Goal: Ask a question: Seek information or help from site administrators or community

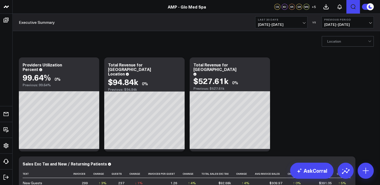
click at [349, 7] on button "Open search" at bounding box center [353, 7] width 14 height 14
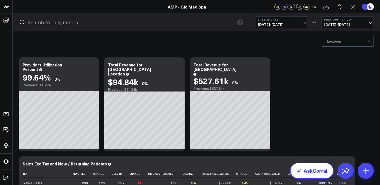
click at [322, 176] on link "AskCorral" at bounding box center [311, 171] width 43 height 16
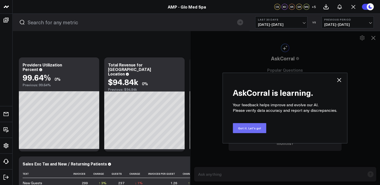
click at [249, 129] on button "Got it. Let's go!" at bounding box center [249, 128] width 33 height 10
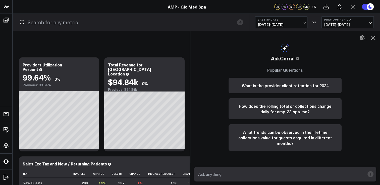
click at [272, 175] on textarea at bounding box center [281, 174] width 168 height 9
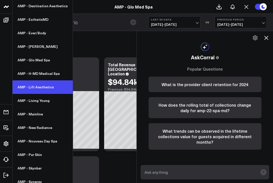
scroll to position [99, 0]
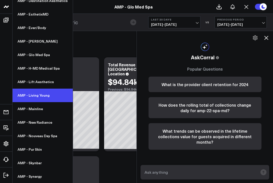
click at [44, 100] on link "AMP - Living Young" at bounding box center [43, 96] width 60 height 14
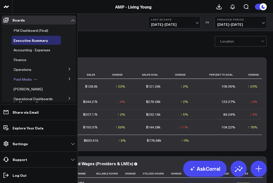
scroll to position [25, 0]
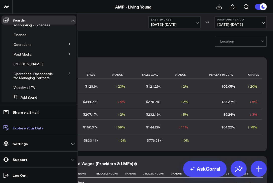
click at [36, 127] on p "Explore Your Data" at bounding box center [28, 128] width 31 height 4
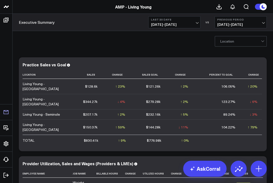
scroll to position [0, 0]
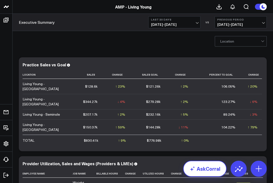
drag, startPoint x: 216, startPoint y: 175, endPoint x: 211, endPoint y: 168, distance: 7.9
click at [215, 174] on link "AskCorral" at bounding box center [204, 169] width 43 height 16
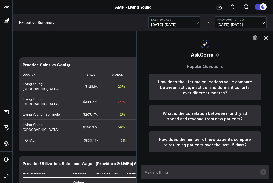
click at [203, 172] on textarea at bounding box center [200, 172] width 115 height 9
type textarea "H"
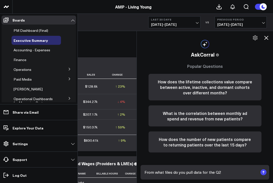
click at [68, 80] on icon at bounding box center [69, 79] width 3 height 3
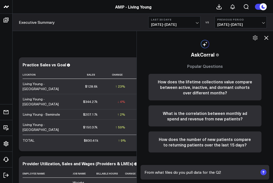
click at [228, 174] on textarea "From what files do you pull data for the Q2" at bounding box center [200, 172] width 115 height 9
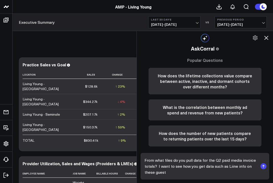
type textarea "From what files do you pull data for the Q2 paid media invoice totals? I want t…"
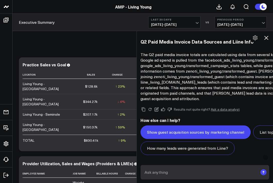
scroll to position [380, 0]
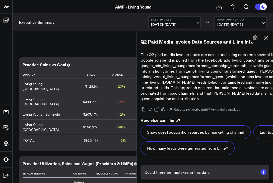
type textarea "Could there be mistakes in this data?"
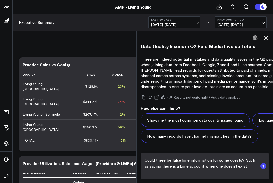
scroll to position [783, 0]
type textarea "Could there be false liine information for some guests? Such as saying there is…"
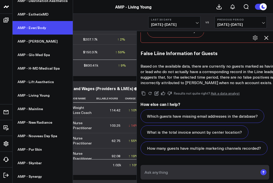
scroll to position [74, 0]
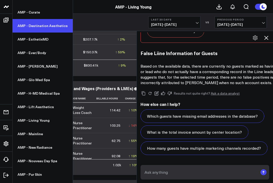
click at [42, 28] on link "AMP - Destination Aesthetics" at bounding box center [43, 26] width 60 height 14
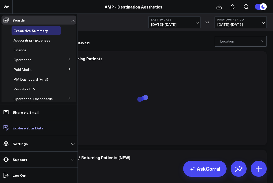
click at [22, 126] on p "Explore Your Data" at bounding box center [28, 128] width 31 height 4
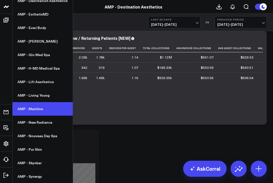
scroll to position [125, 0]
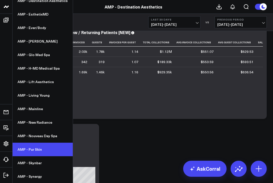
click at [38, 149] on link "AMP - Pur Skin" at bounding box center [43, 150] width 60 height 14
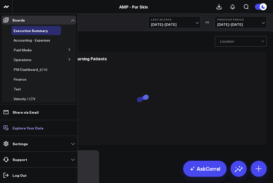
click at [36, 126] on p "Explore Your Data" at bounding box center [28, 128] width 31 height 4
